Goal: Transaction & Acquisition: Obtain resource

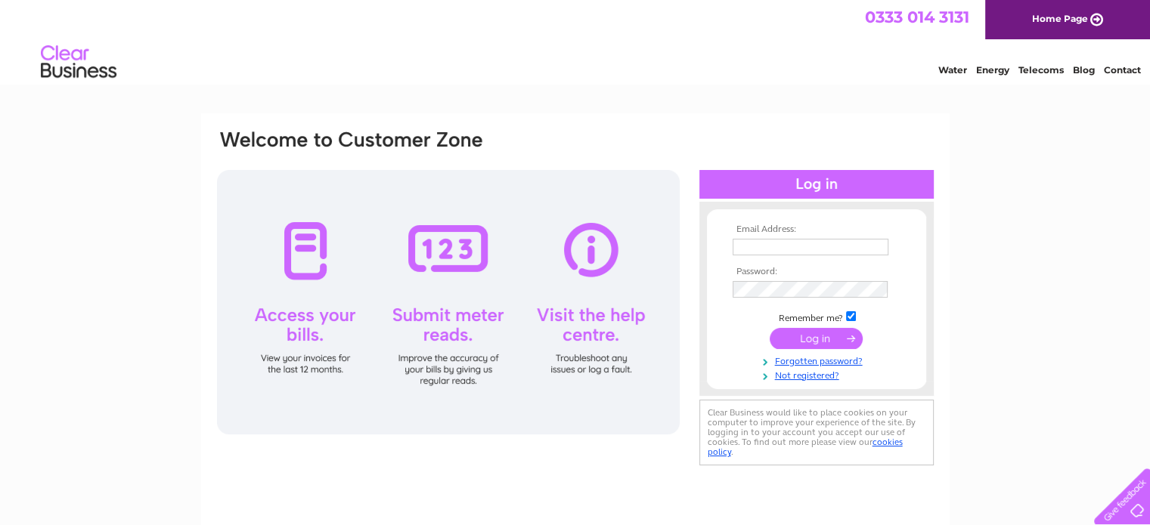
type input "chalitha_1985@yahoo.com"
click at [838, 338] on input "submit" at bounding box center [816, 338] width 93 height 21
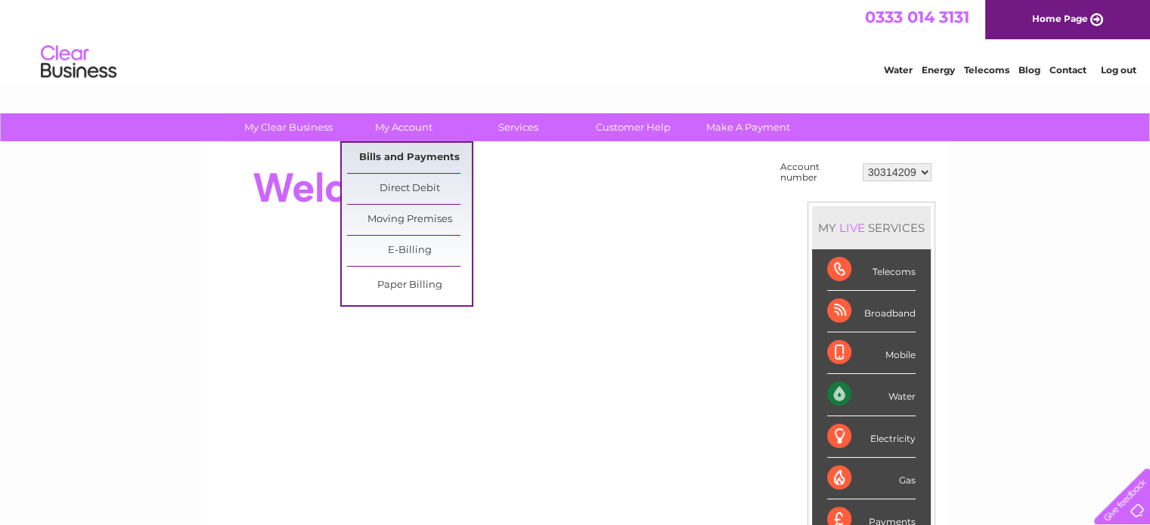
click at [403, 166] on link "Bills and Payments" at bounding box center [409, 158] width 125 height 30
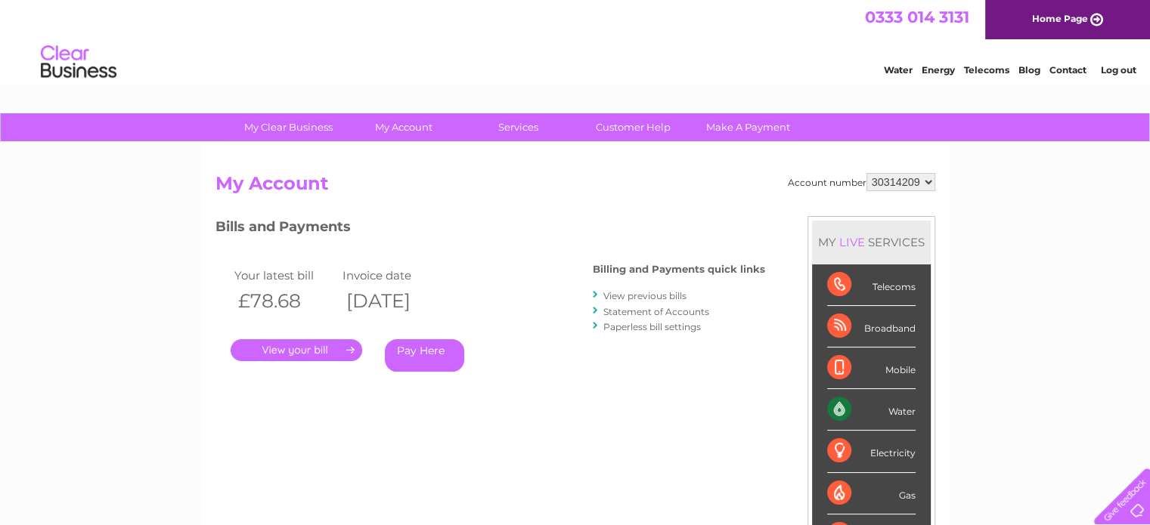
click at [327, 353] on link "." at bounding box center [297, 350] width 132 height 22
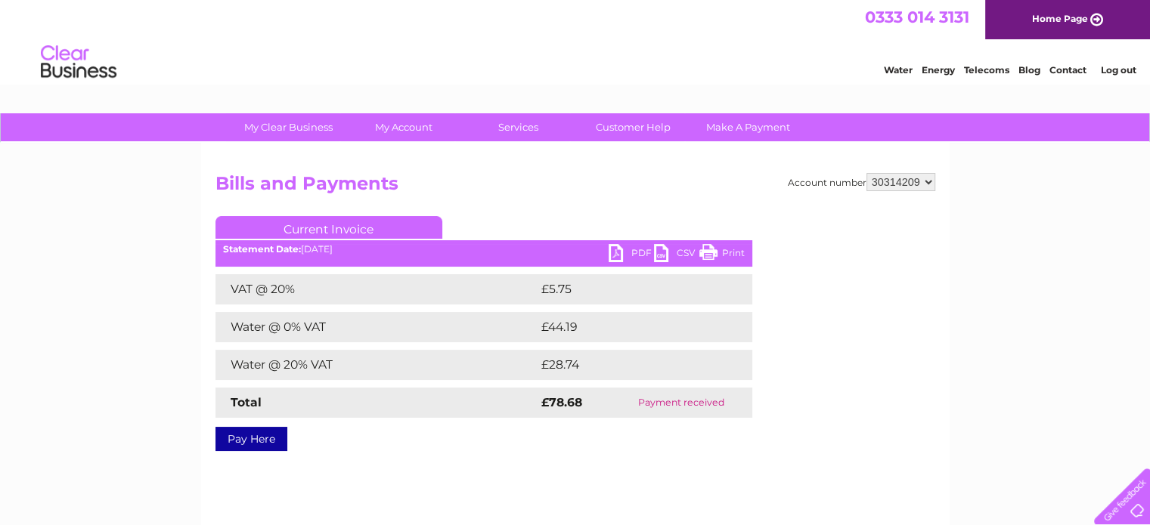
click at [891, 181] on select "30314209" at bounding box center [900, 182] width 69 height 18
click at [369, 229] on link "Current Invoice" at bounding box center [328, 227] width 227 height 23
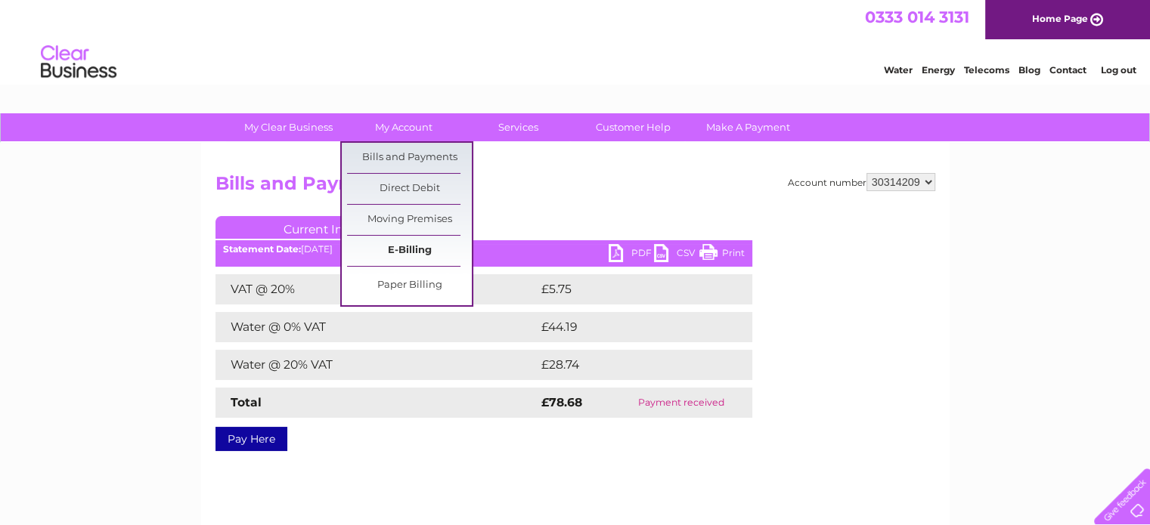
click at [407, 249] on link "E-Billing" at bounding box center [409, 251] width 125 height 30
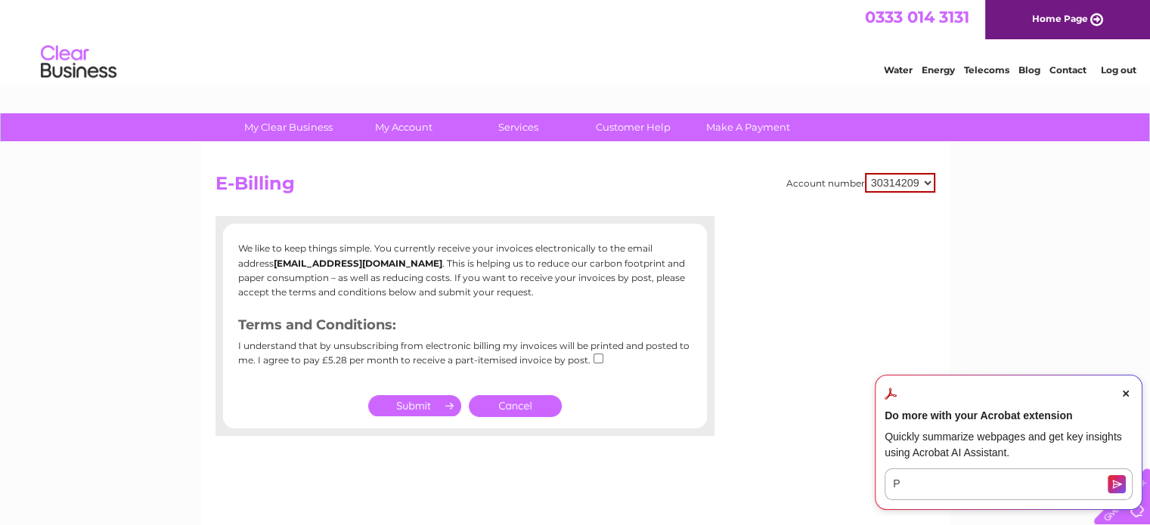
click at [400, 413] on input "submit" at bounding box center [414, 405] width 93 height 21
click at [597, 358] on input "checkbox" at bounding box center [598, 359] width 10 height 10
checkbox input "true"
drag, startPoint x: 389, startPoint y: 408, endPoint x: 400, endPoint y: 408, distance: 10.6
click at [390, 408] on input "submit" at bounding box center [414, 405] width 93 height 21
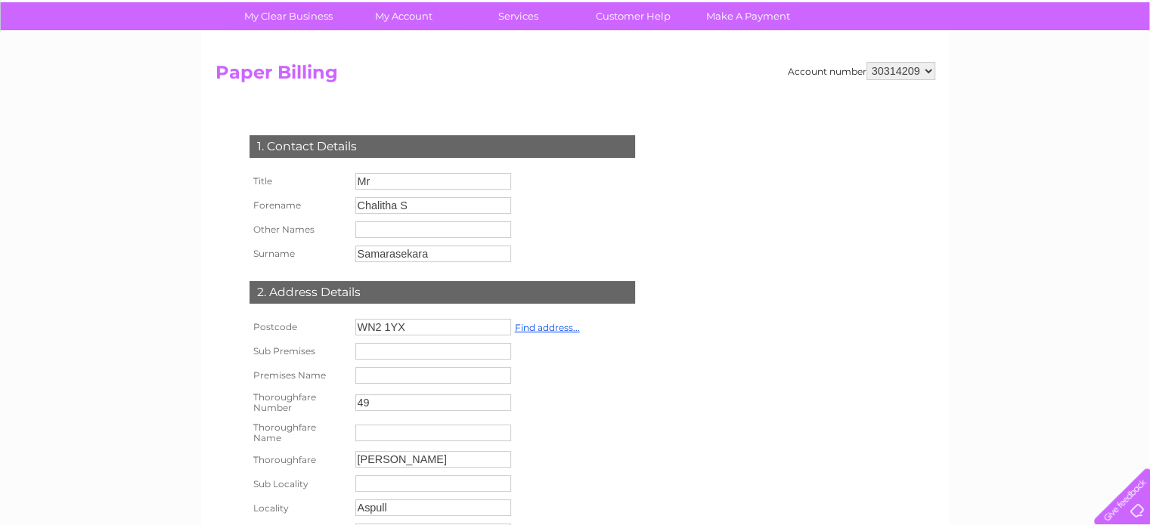
scroll to position [4, 0]
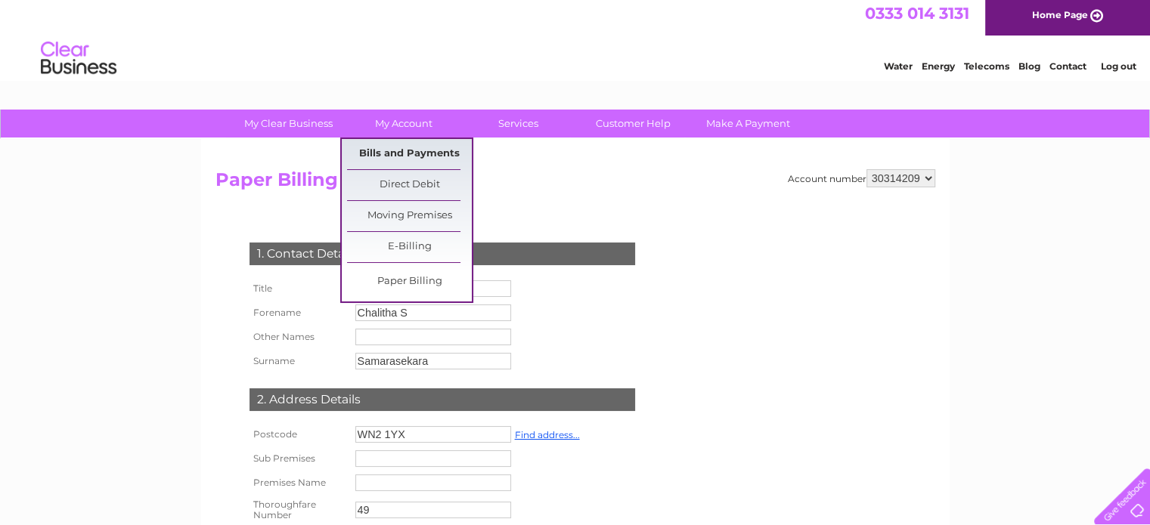
click at [421, 157] on link "Bills and Payments" at bounding box center [409, 154] width 125 height 30
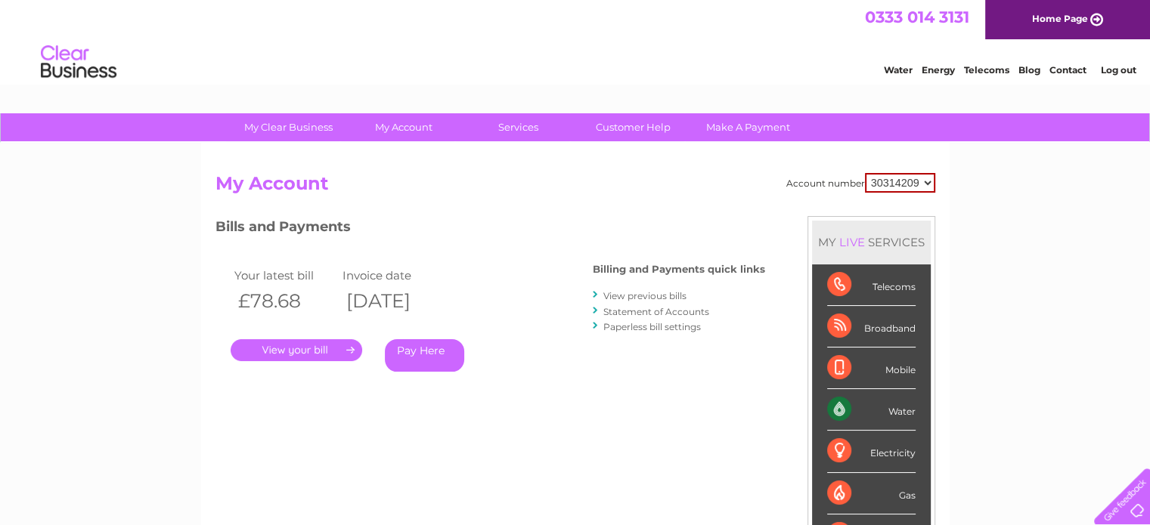
click at [326, 353] on link "." at bounding box center [297, 350] width 132 height 22
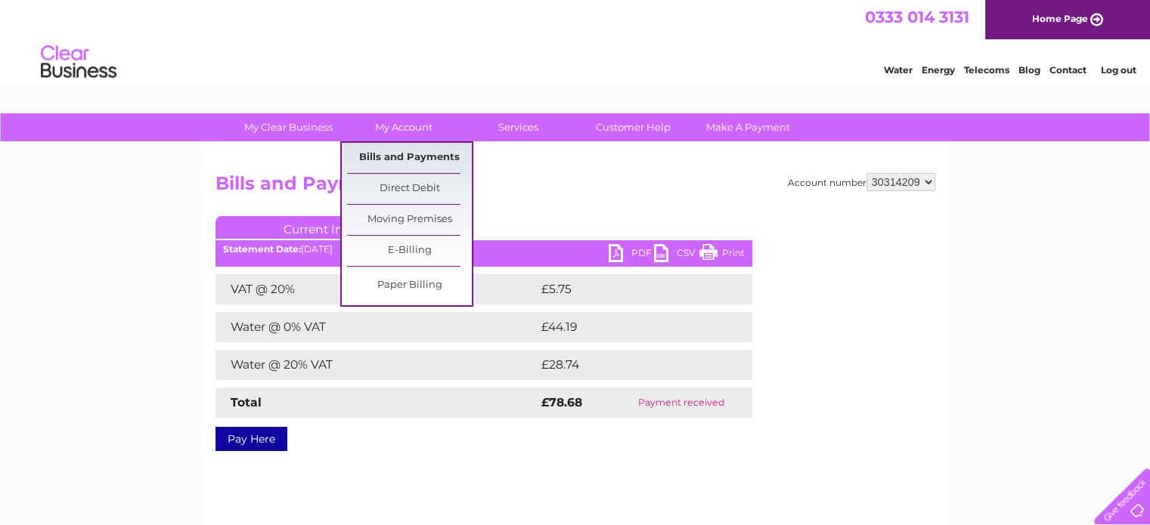
click at [426, 147] on link "Bills and Payments" at bounding box center [409, 158] width 125 height 30
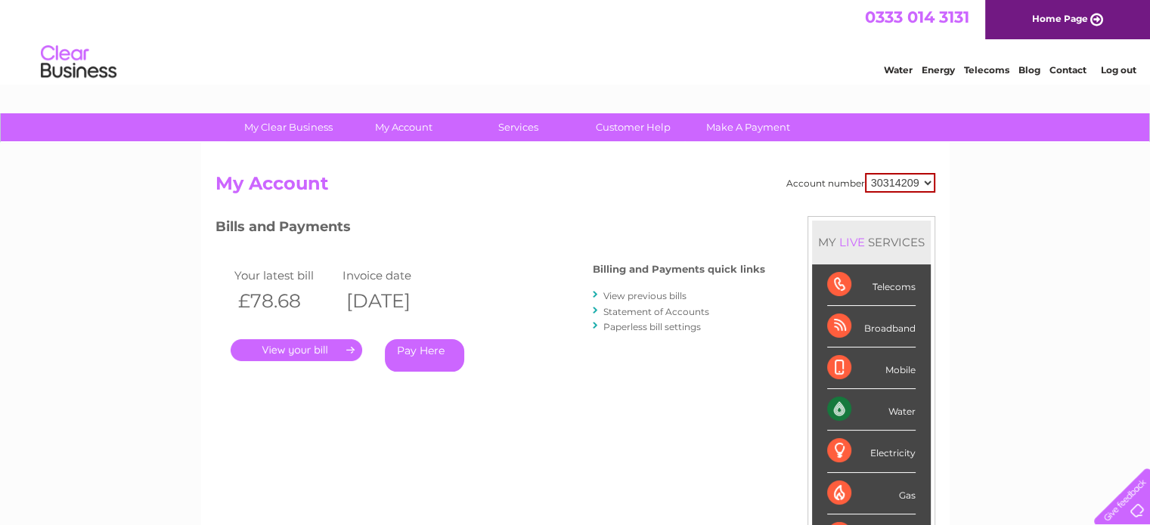
click at [646, 294] on link "View previous bills" at bounding box center [644, 295] width 83 height 11
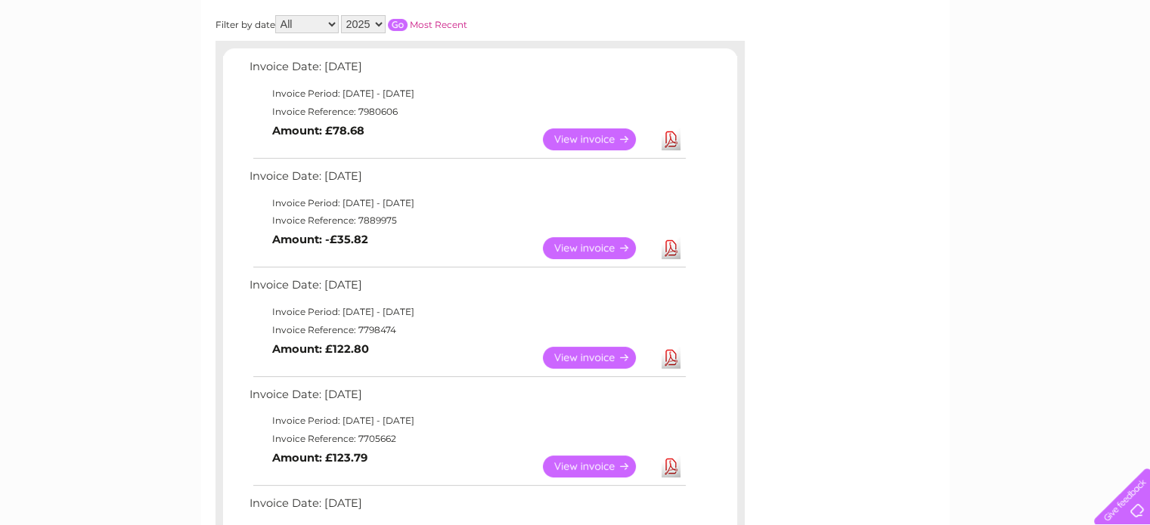
scroll to position [302, 0]
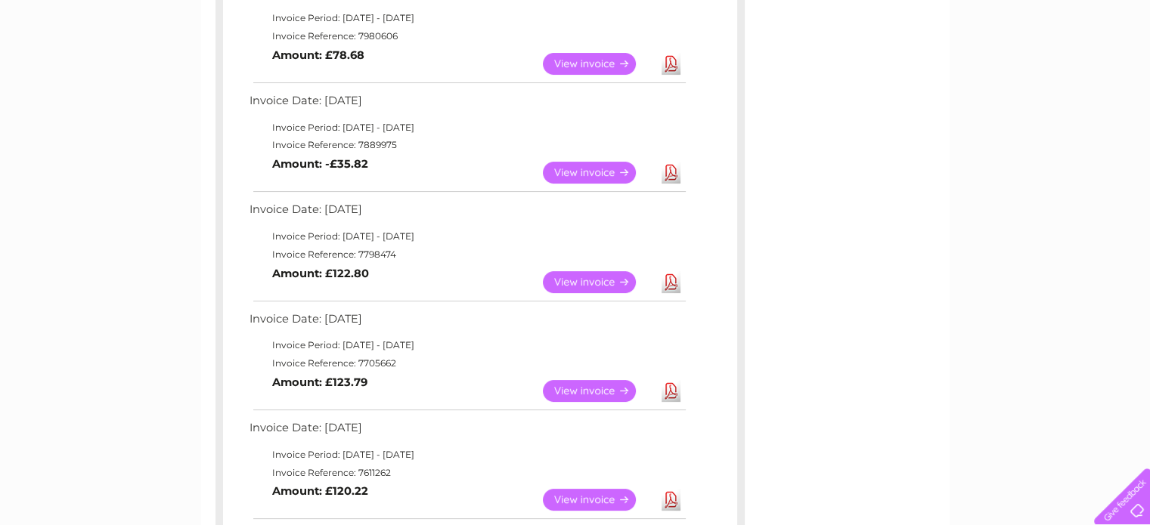
click at [587, 389] on link "View" at bounding box center [598, 391] width 111 height 22
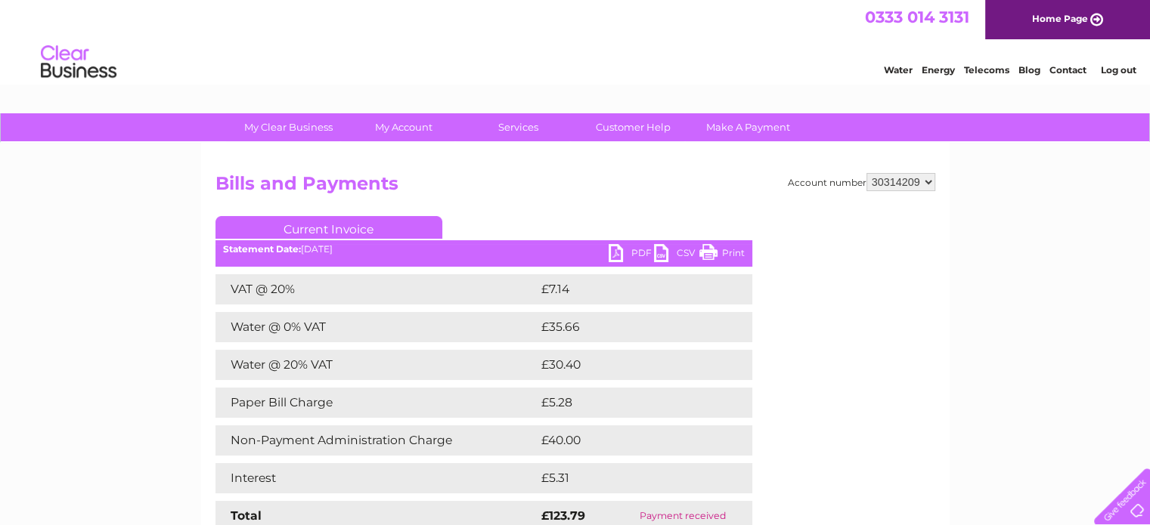
scroll to position [151, 0]
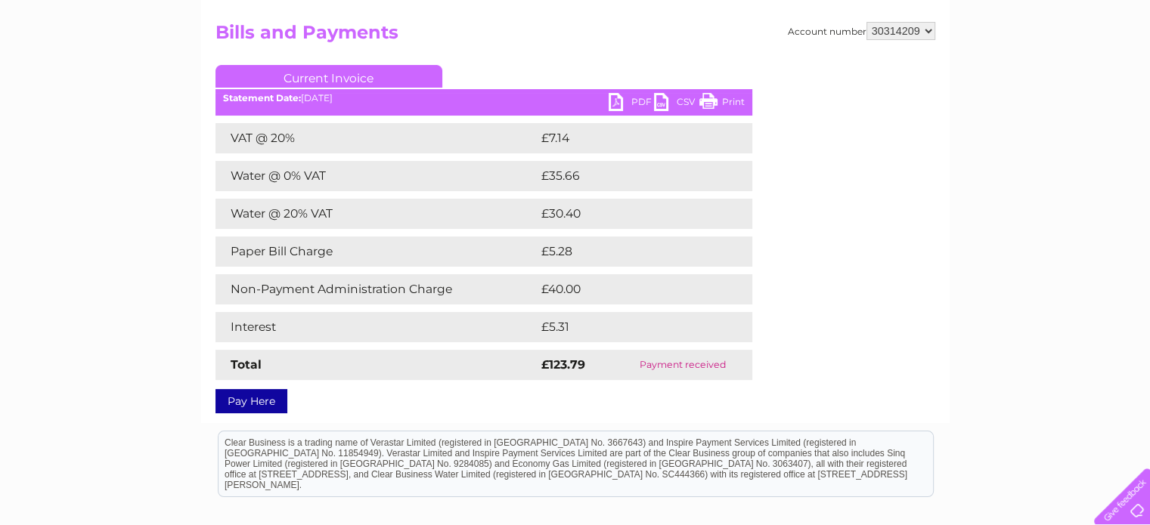
click at [645, 101] on link "PDF" at bounding box center [631, 104] width 45 height 22
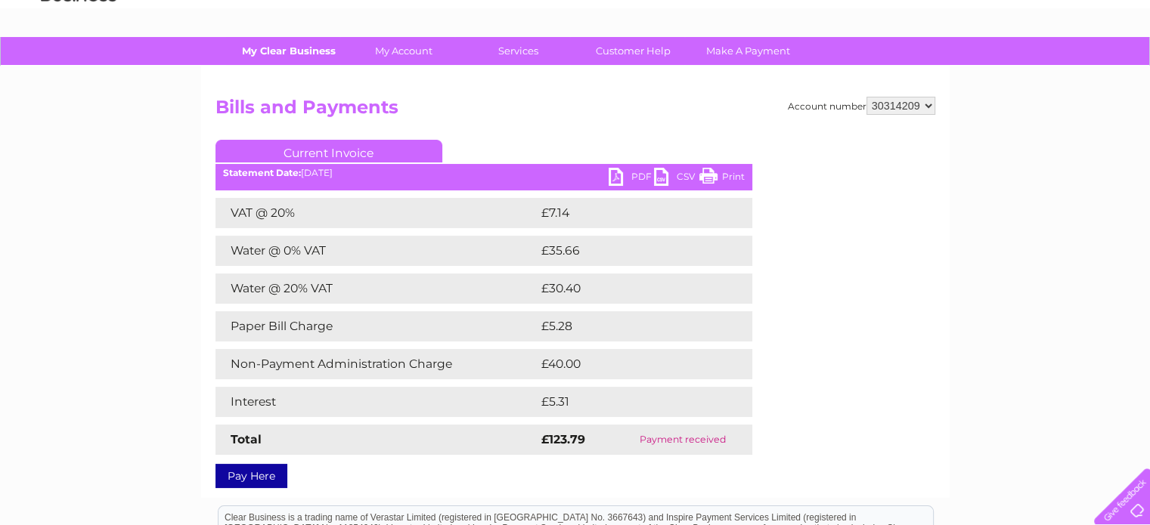
scroll to position [0, 0]
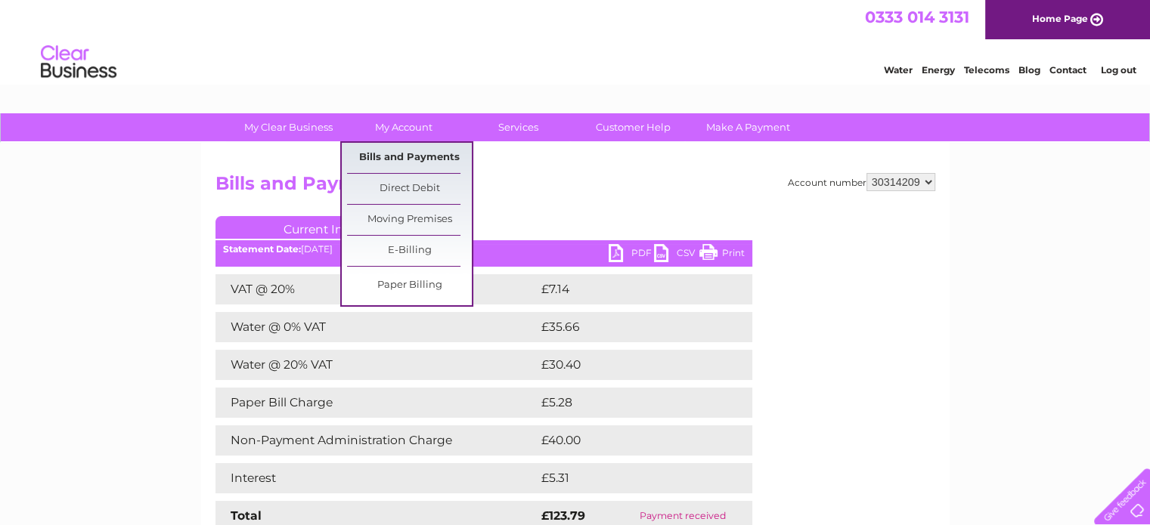
click at [423, 153] on link "Bills and Payments" at bounding box center [409, 158] width 125 height 30
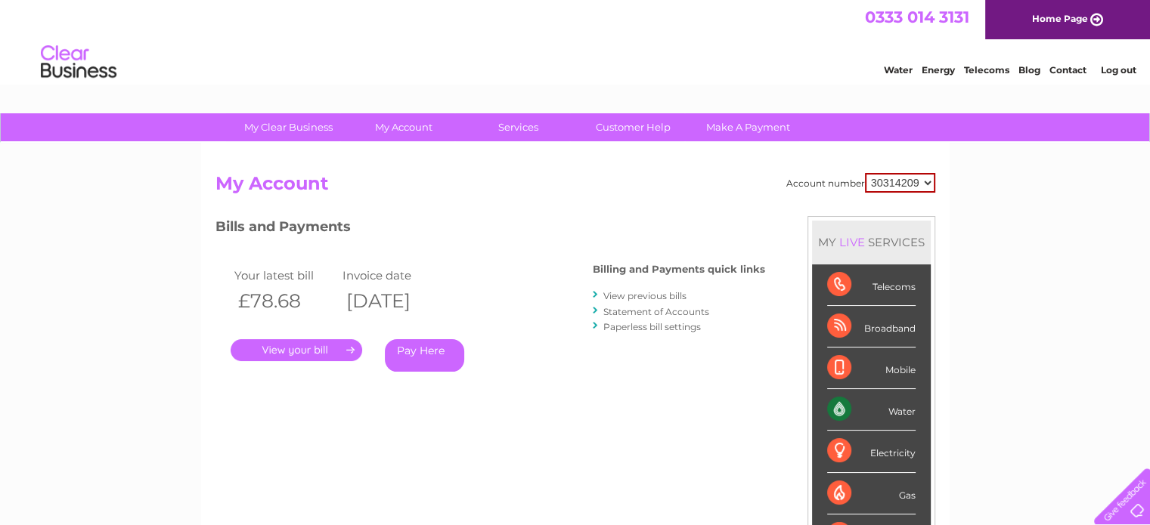
click at [640, 293] on link "View previous bills" at bounding box center [644, 295] width 83 height 11
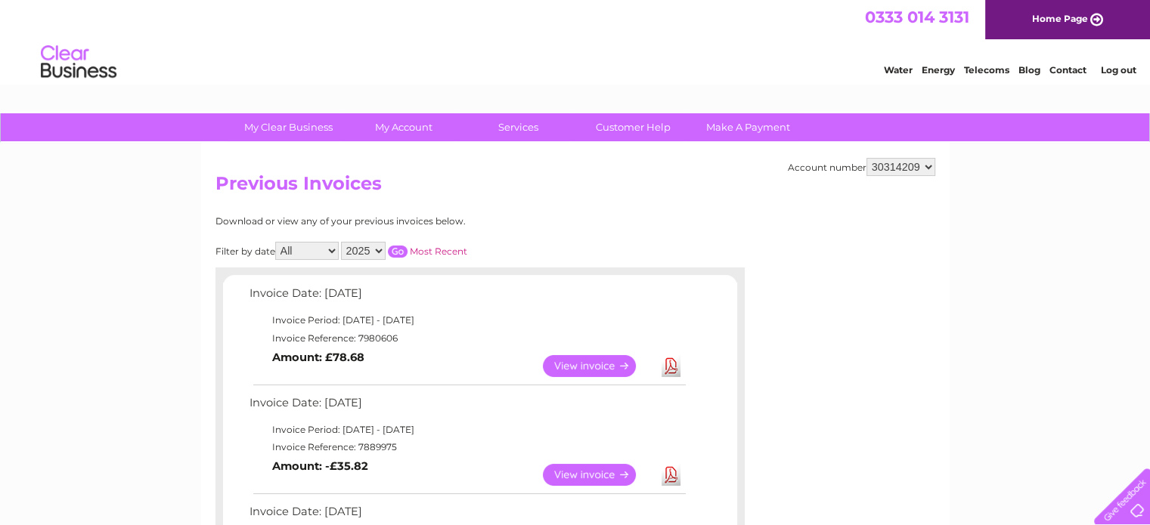
click at [1126, 71] on link "Log out" at bounding box center [1118, 69] width 36 height 11
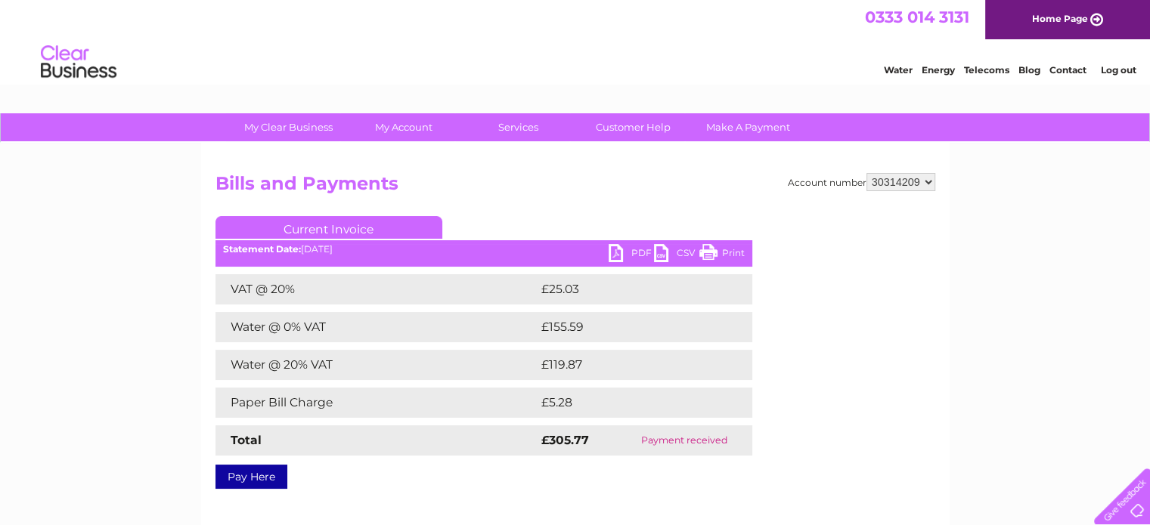
click at [636, 253] on link "PDF" at bounding box center [631, 255] width 45 height 22
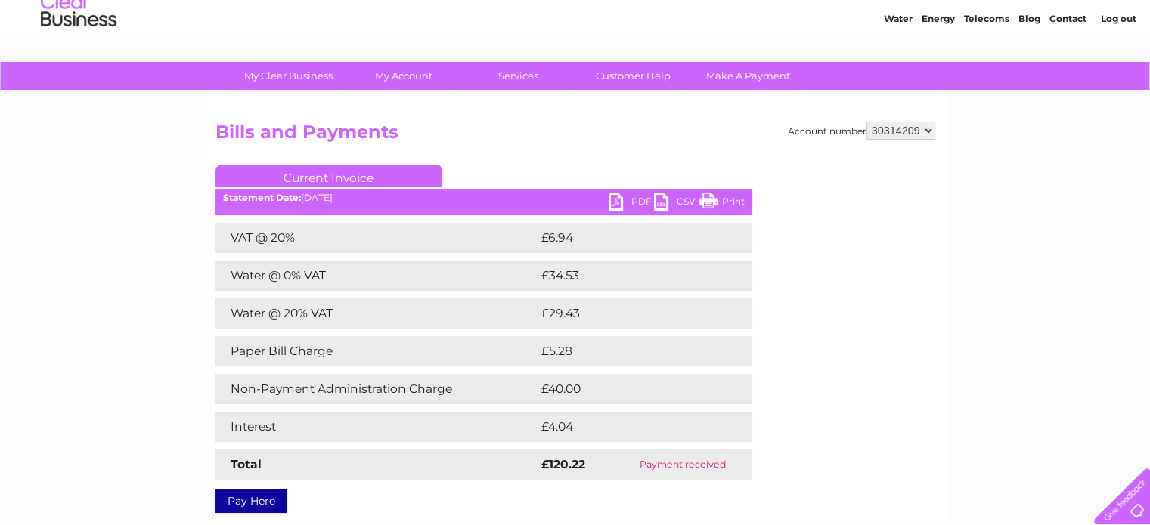
scroll to position [76, 0]
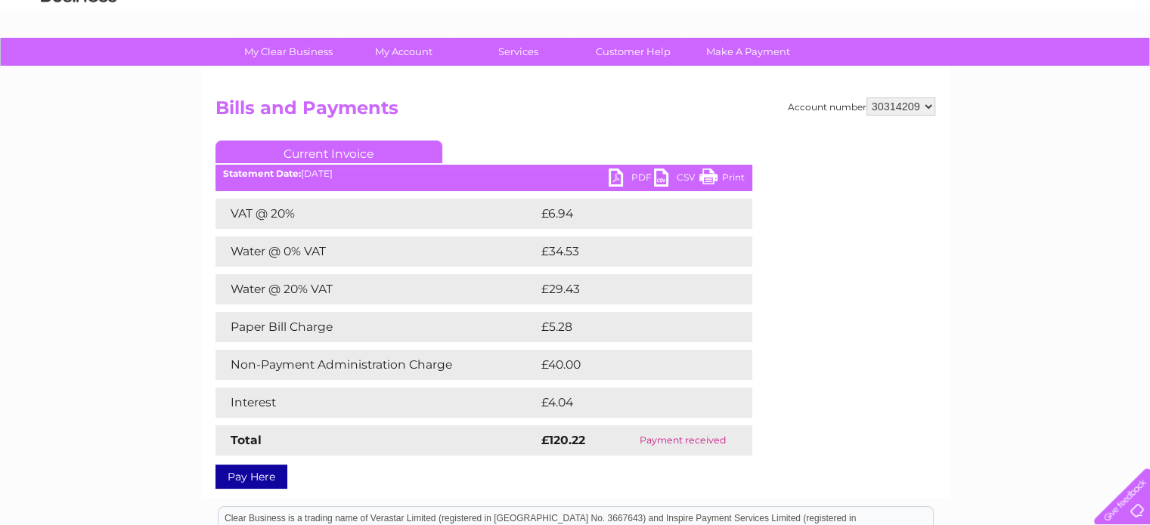
click at [637, 178] on link "PDF" at bounding box center [631, 180] width 45 height 22
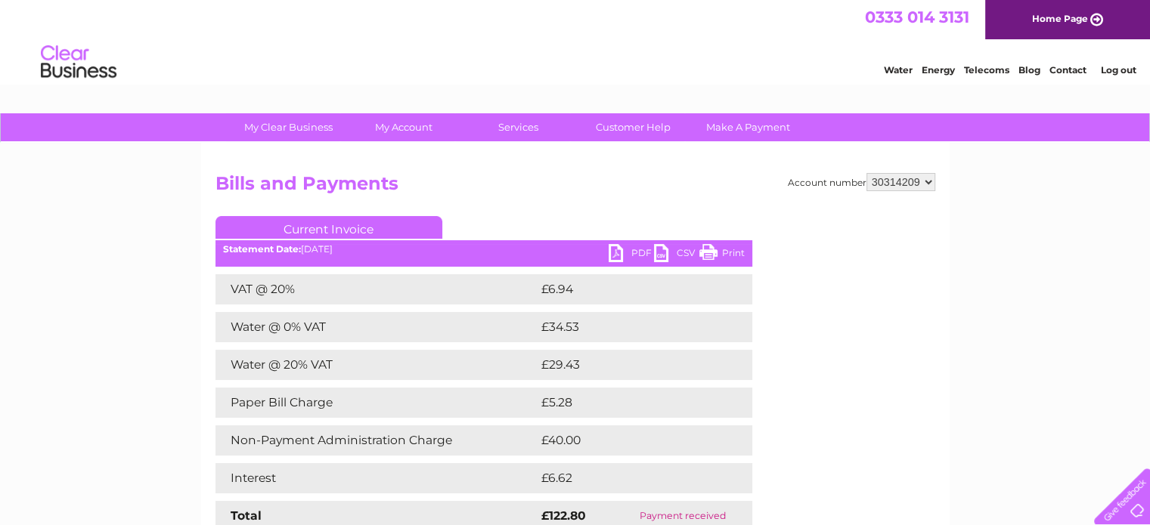
click at [630, 252] on link "PDF" at bounding box center [631, 255] width 45 height 22
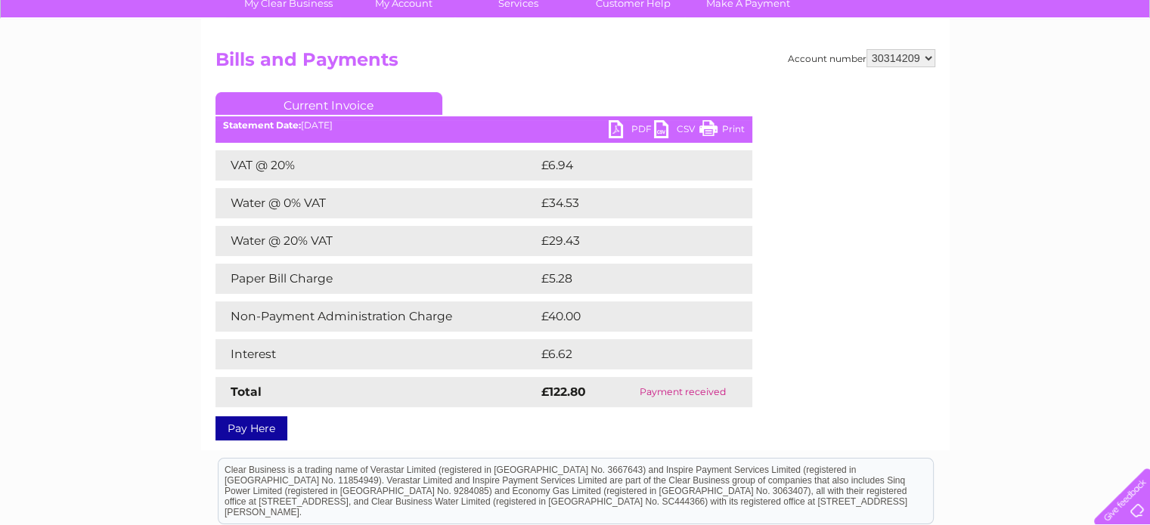
scroll to position [151, 0]
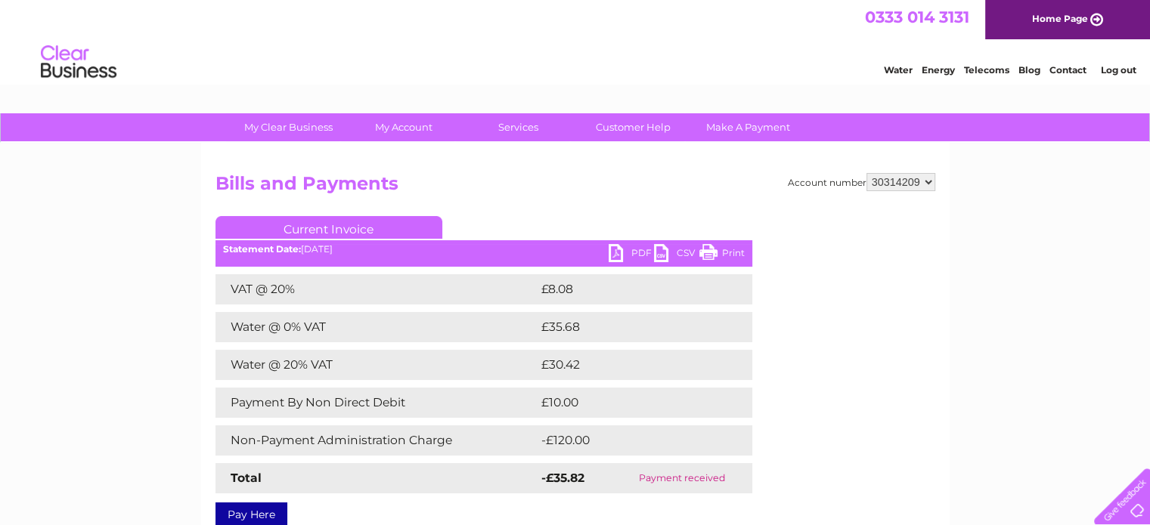
click at [630, 257] on link "PDF" at bounding box center [631, 255] width 45 height 22
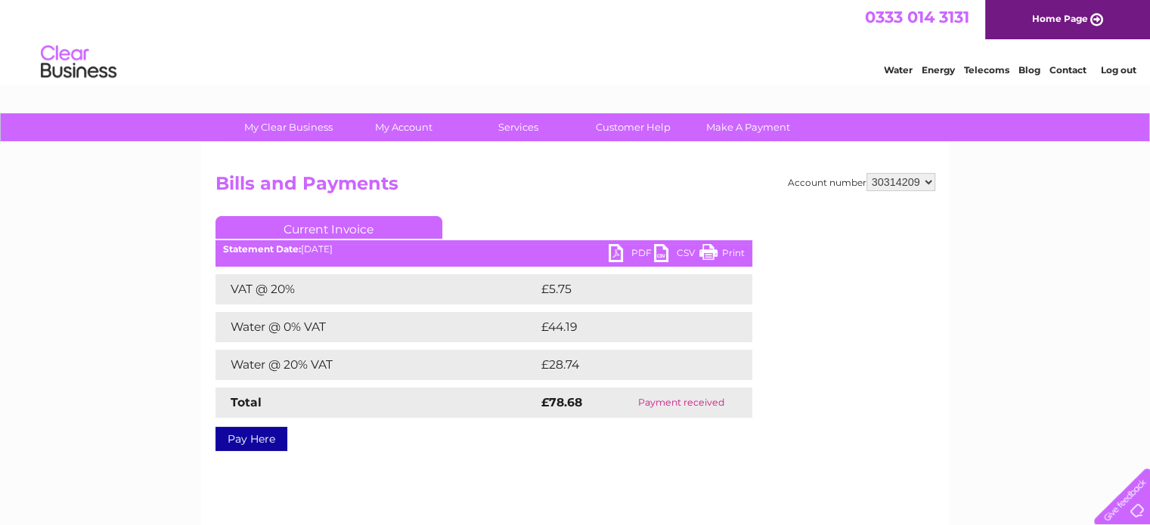
click at [632, 256] on link "PDF" at bounding box center [631, 255] width 45 height 22
